Goal: Task Accomplishment & Management: Complete application form

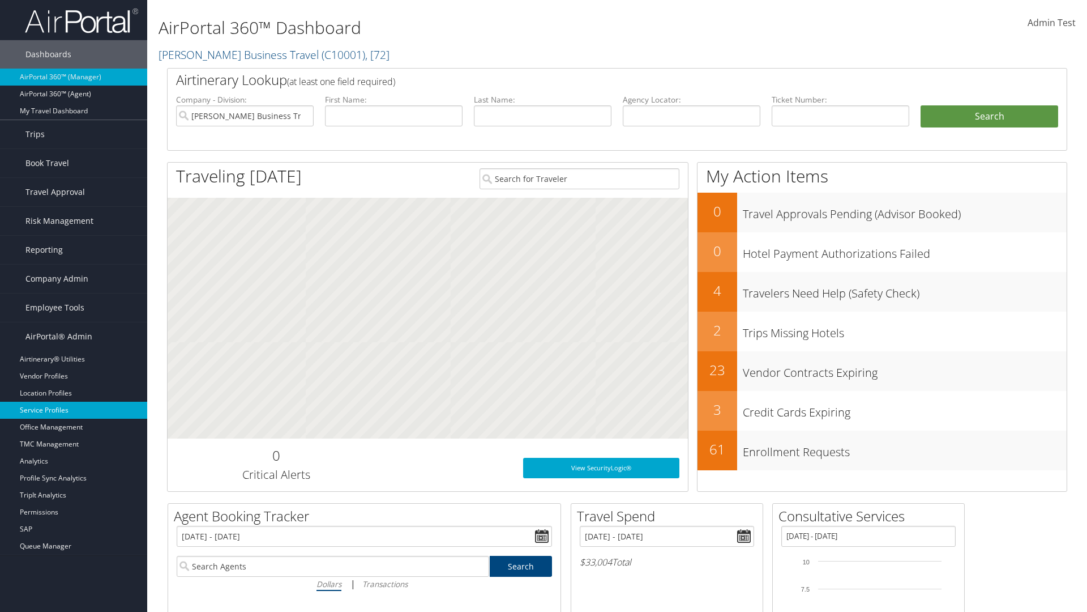
click at [74, 410] on link "Service Profiles" at bounding box center [73, 410] width 147 height 17
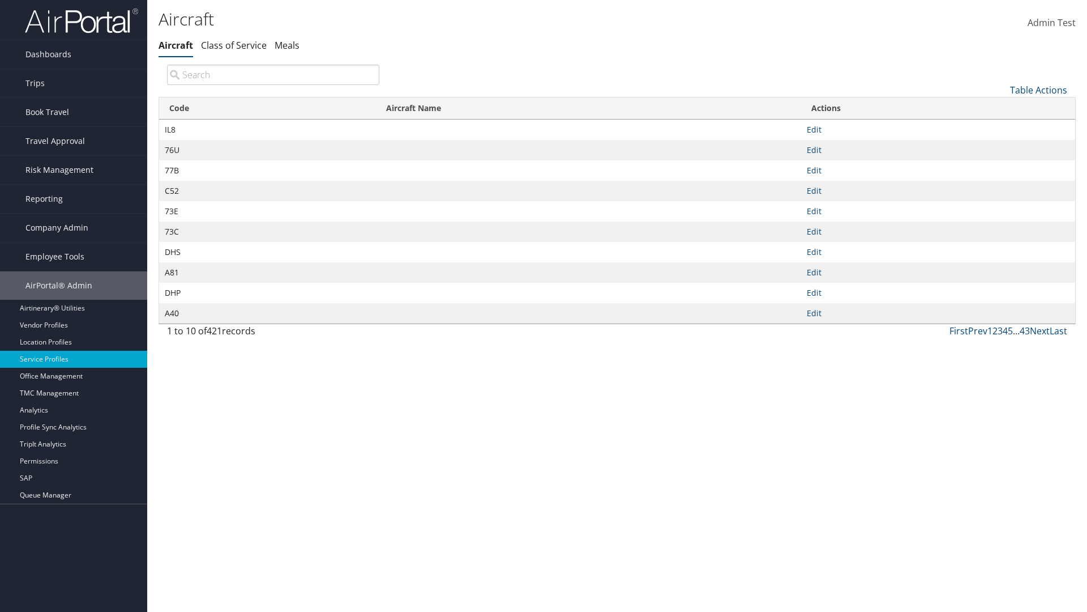
click at [1039, 89] on link "Table Actions" at bounding box center [1038, 90] width 57 height 12
click at [1001, 107] on link "New Record" at bounding box center [1000, 107] width 149 height 19
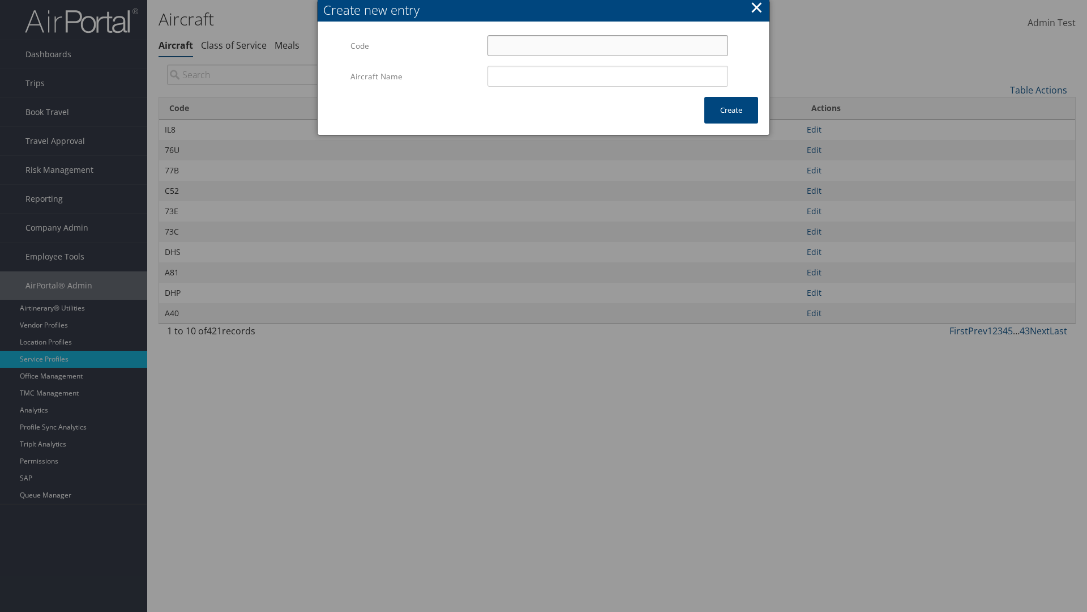
click at [608, 45] on input "Code" at bounding box center [608, 45] width 241 height 21
type input ".B"
click at [608, 76] on input "Aircraft Name" at bounding box center [608, 76] width 241 height 21
type input "Test"
type input ".B"
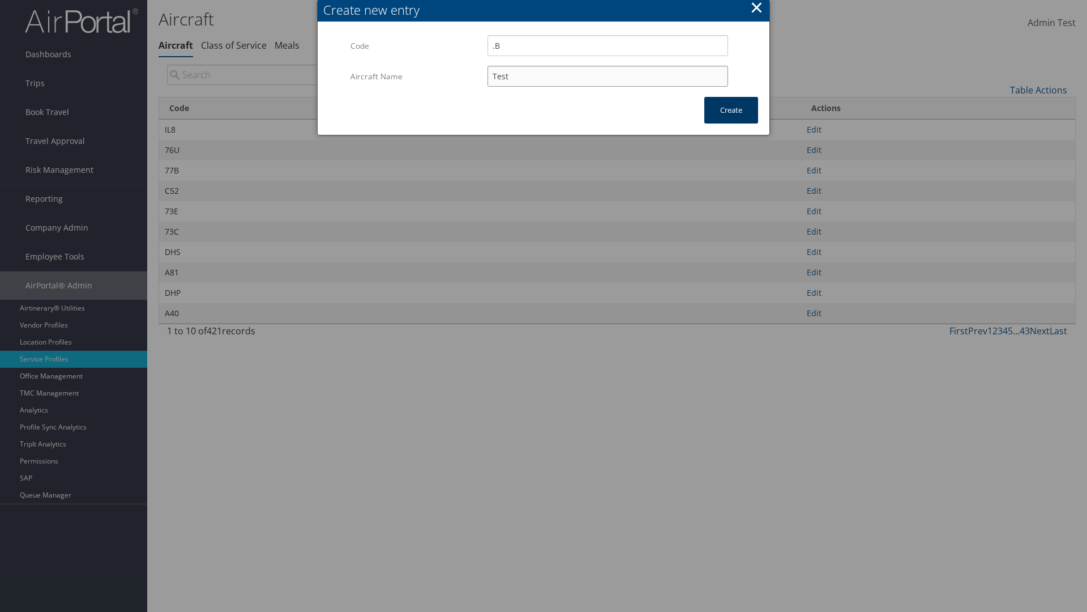
type input "Test"
click at [731, 110] on button "Create" at bounding box center [731, 110] width 54 height 27
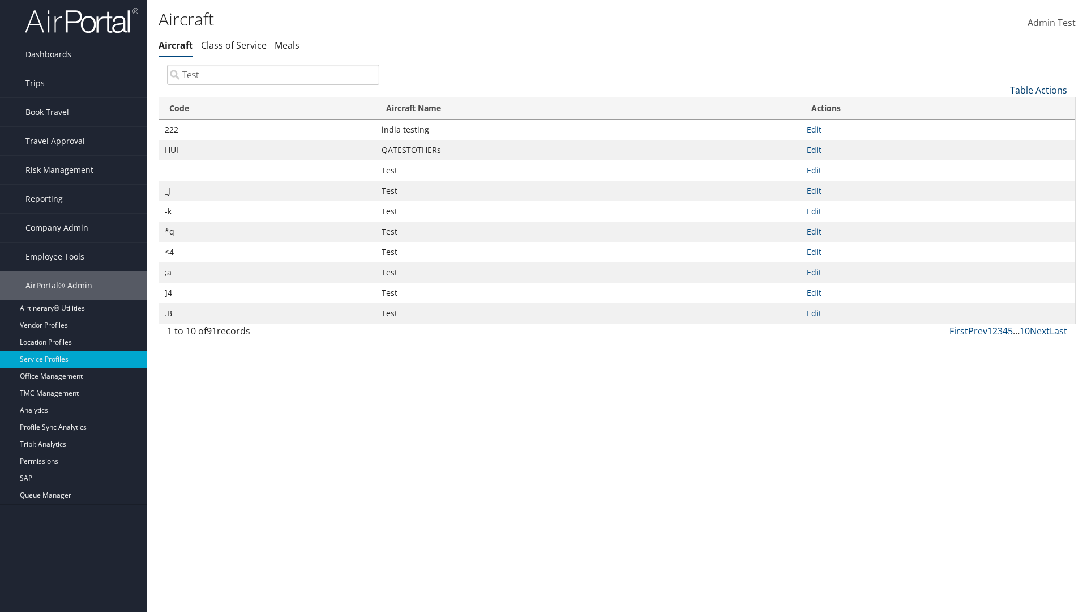
type input "Test"
click at [1039, 89] on link "Table Actions" at bounding box center [1038, 90] width 57 height 12
click at [1001, 146] on link "Column Visibility" at bounding box center [1000, 145] width 149 height 19
click at [1001, 108] on link "Code" at bounding box center [1000, 108] width 149 height 19
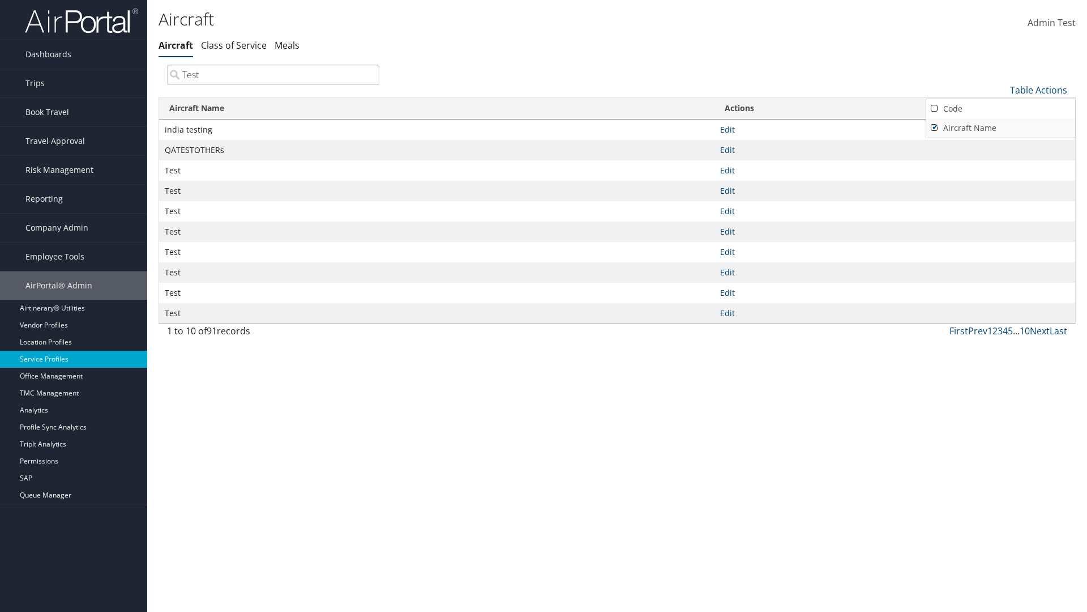
click at [1001, 127] on link "Aircraft Name" at bounding box center [1000, 127] width 149 height 19
click at [544, 306] on div at bounding box center [543, 306] width 1087 height 612
click at [1039, 89] on link "Table Actions" at bounding box center [1038, 90] width 57 height 12
click at [1001, 146] on link "Column Visibility" at bounding box center [1000, 145] width 149 height 19
click at [1001, 108] on link "Code" at bounding box center [1000, 108] width 149 height 19
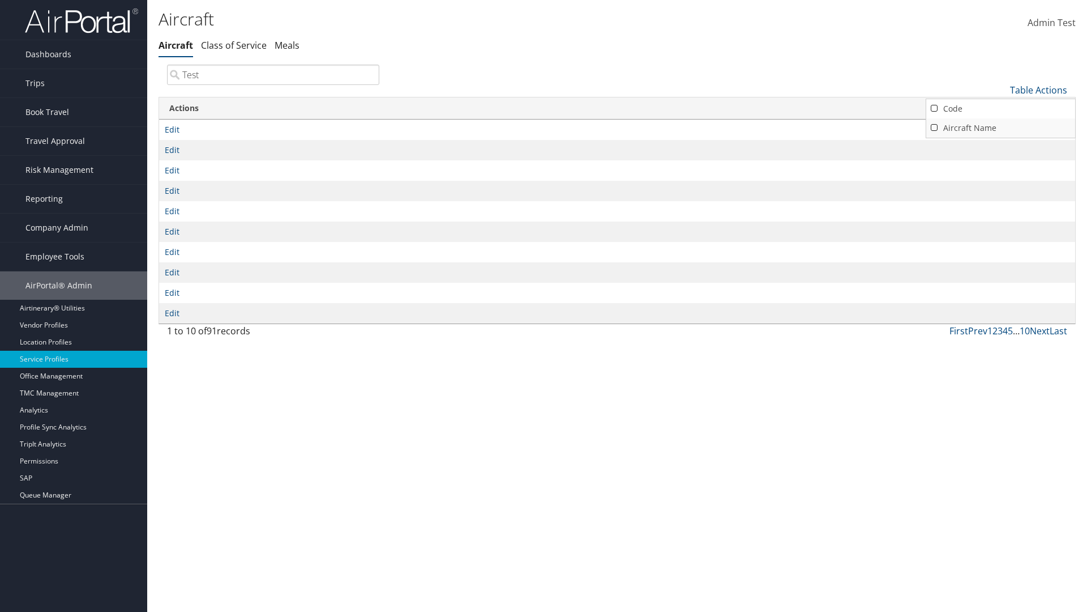
click at [1001, 127] on link "Aircraft Name" at bounding box center [1000, 127] width 149 height 19
click at [1039, 89] on link "Table Actions" at bounding box center [1038, 90] width 57 height 12
click at [1001, 126] on link "Download Report" at bounding box center [1000, 126] width 149 height 19
